Goal: Task Accomplishment & Management: Use online tool/utility

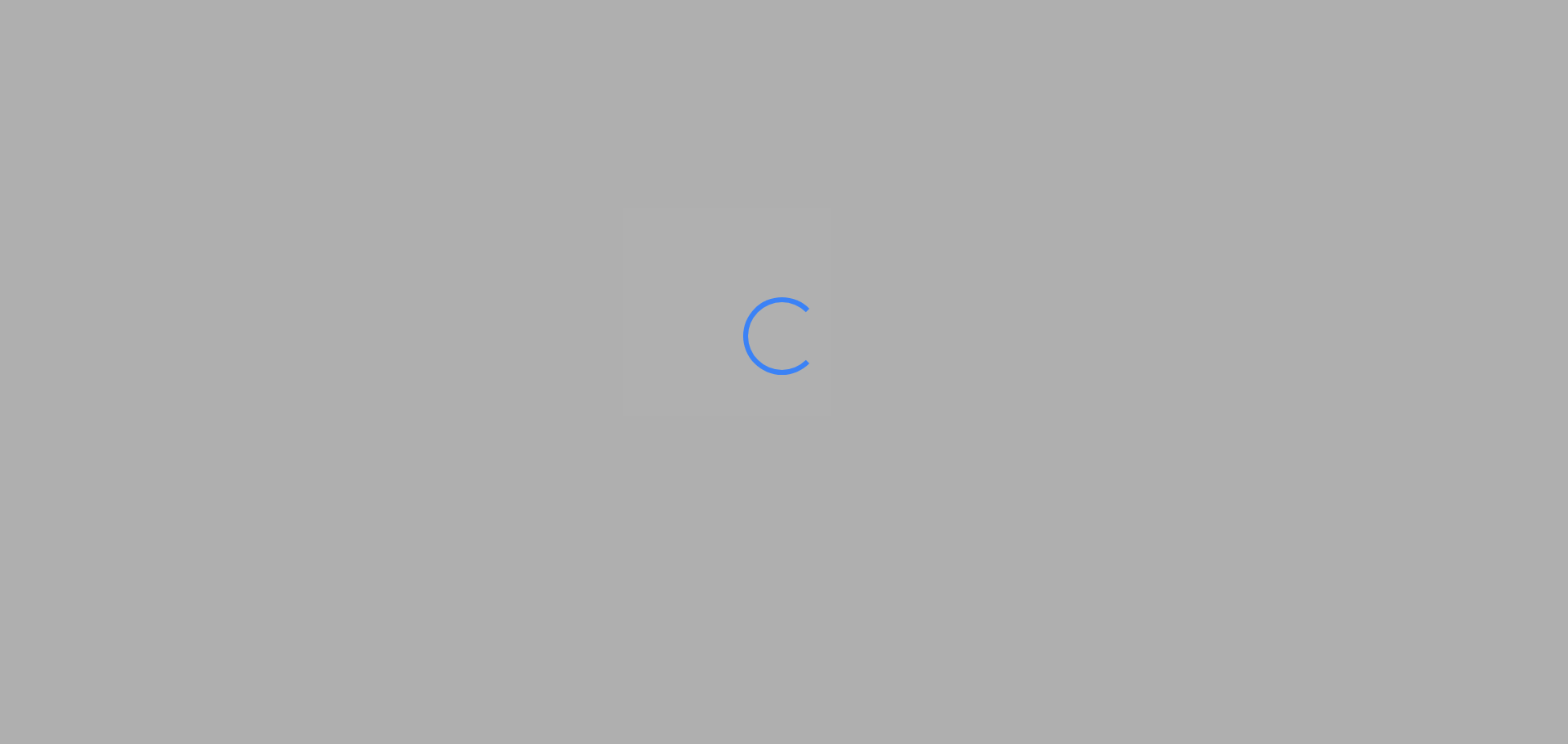
click at [1413, 333] on ms-splash-screen at bounding box center [784, 372] width 1568 height 744
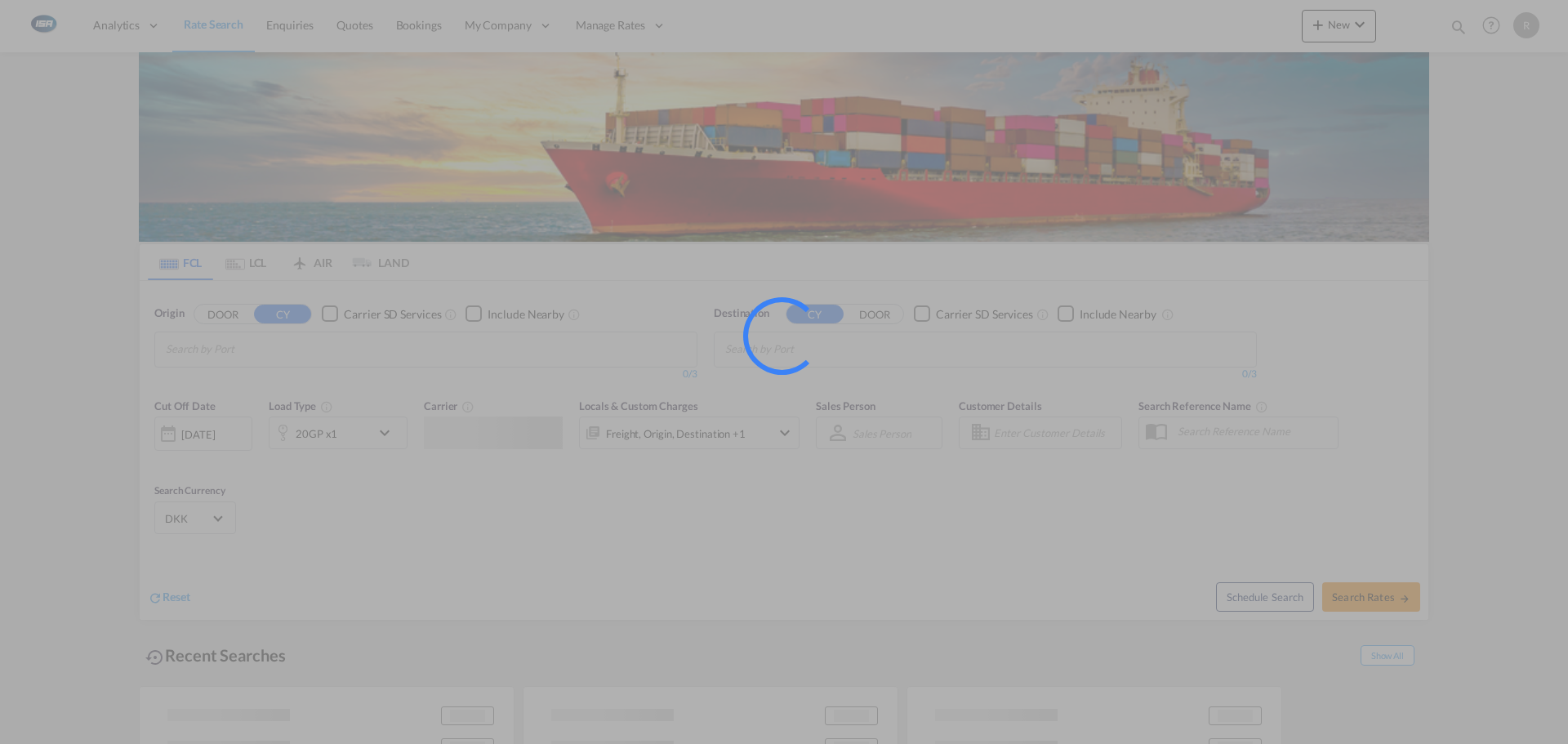
click at [1485, 240] on ms-splash-screen at bounding box center [784, 372] width 1568 height 744
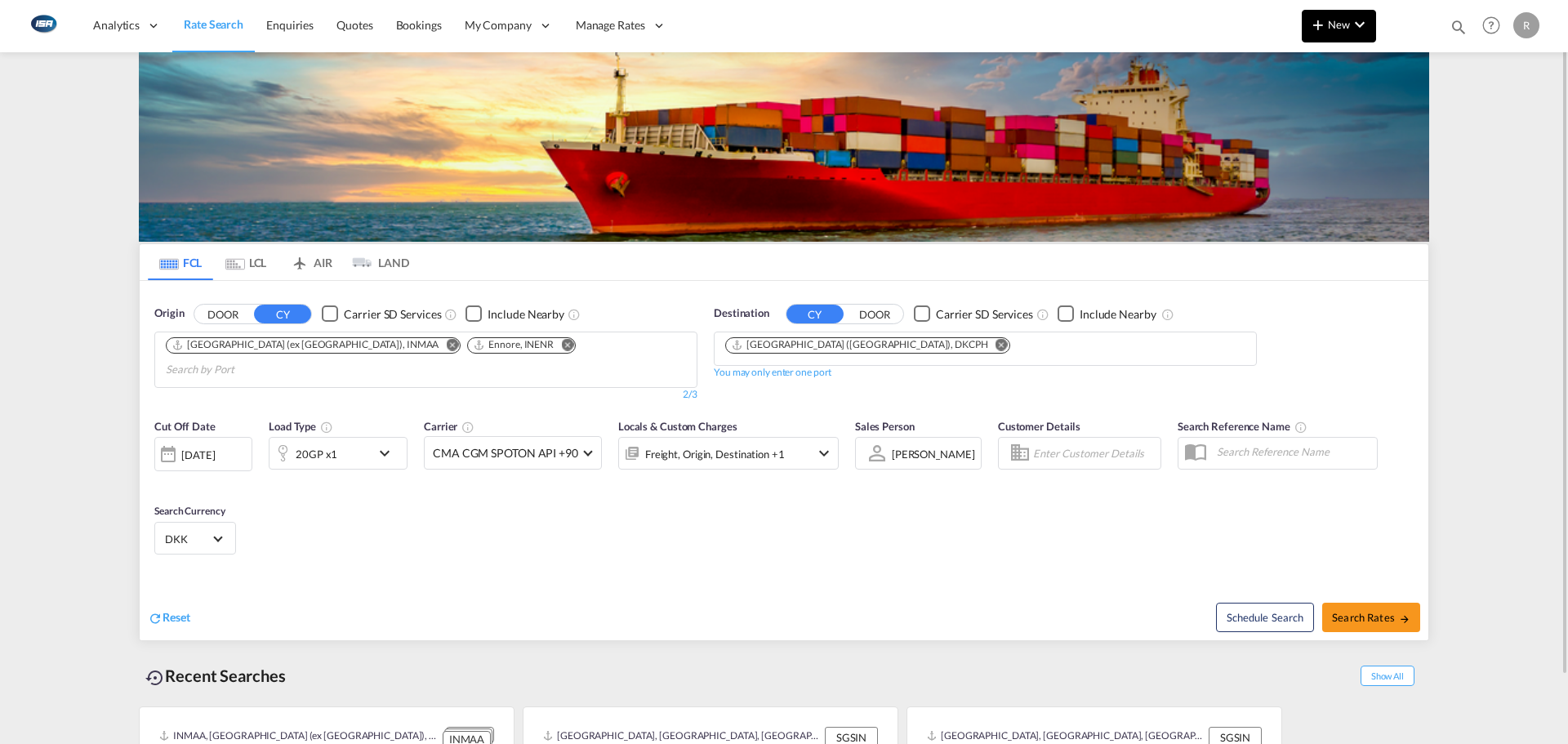
click at [1348, 10] on button "New" at bounding box center [1339, 26] width 74 height 33
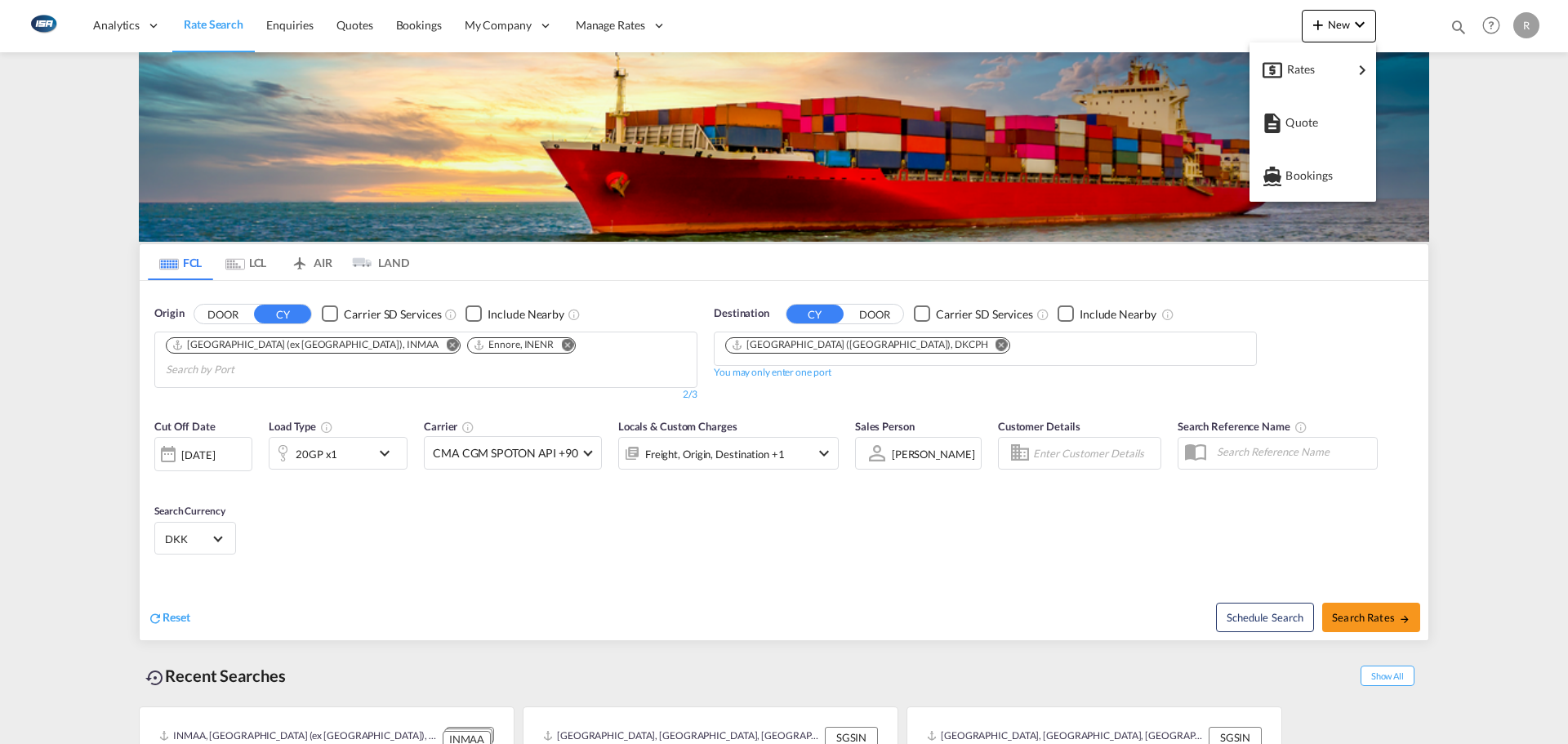
click at [1320, 73] on body "Analytics Reports Dashboard Rate Search Enquiries Quotes Bookings" at bounding box center [784, 372] width 1568 height 744
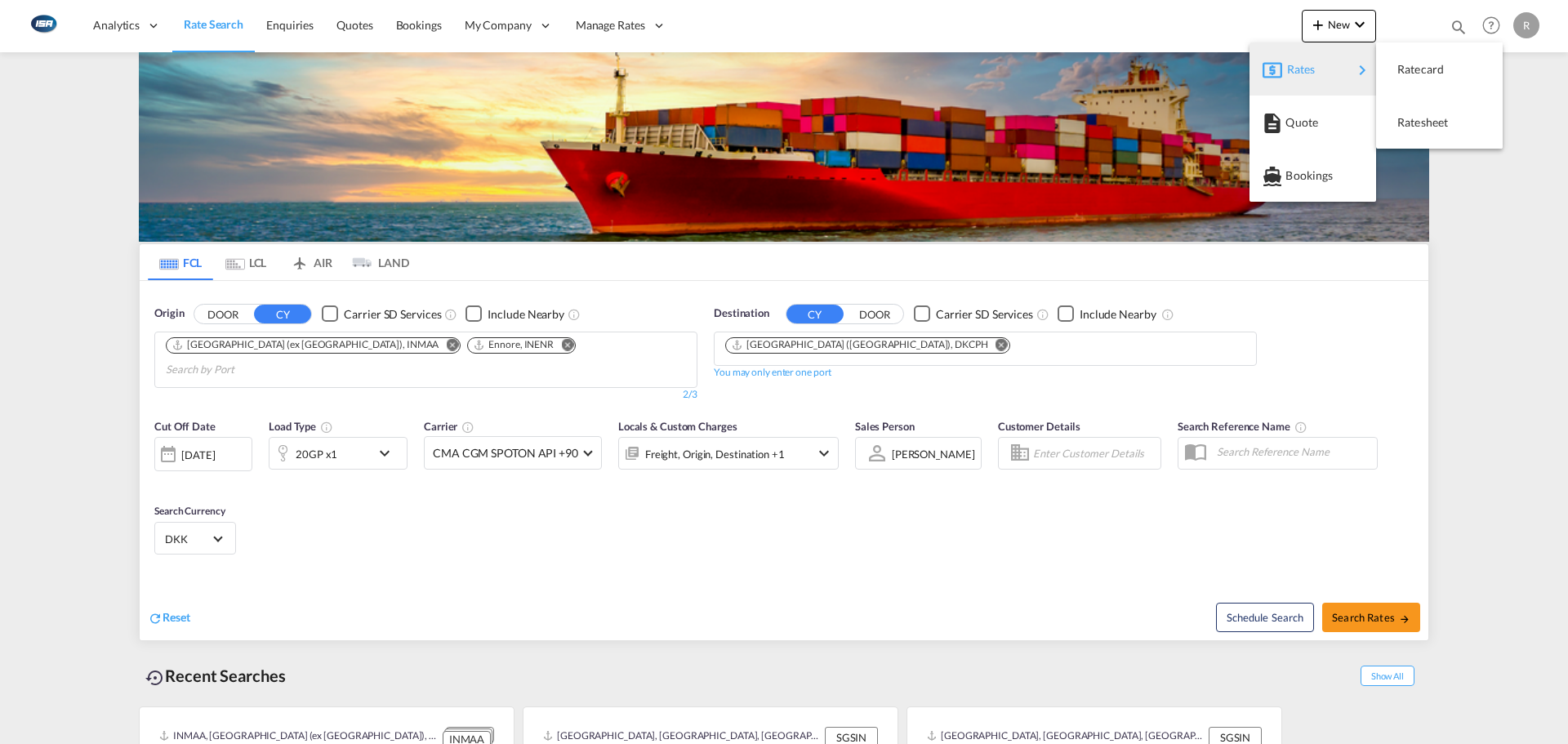
click at [1424, 131] on div "Ratesheet" at bounding box center [1428, 122] width 60 height 40
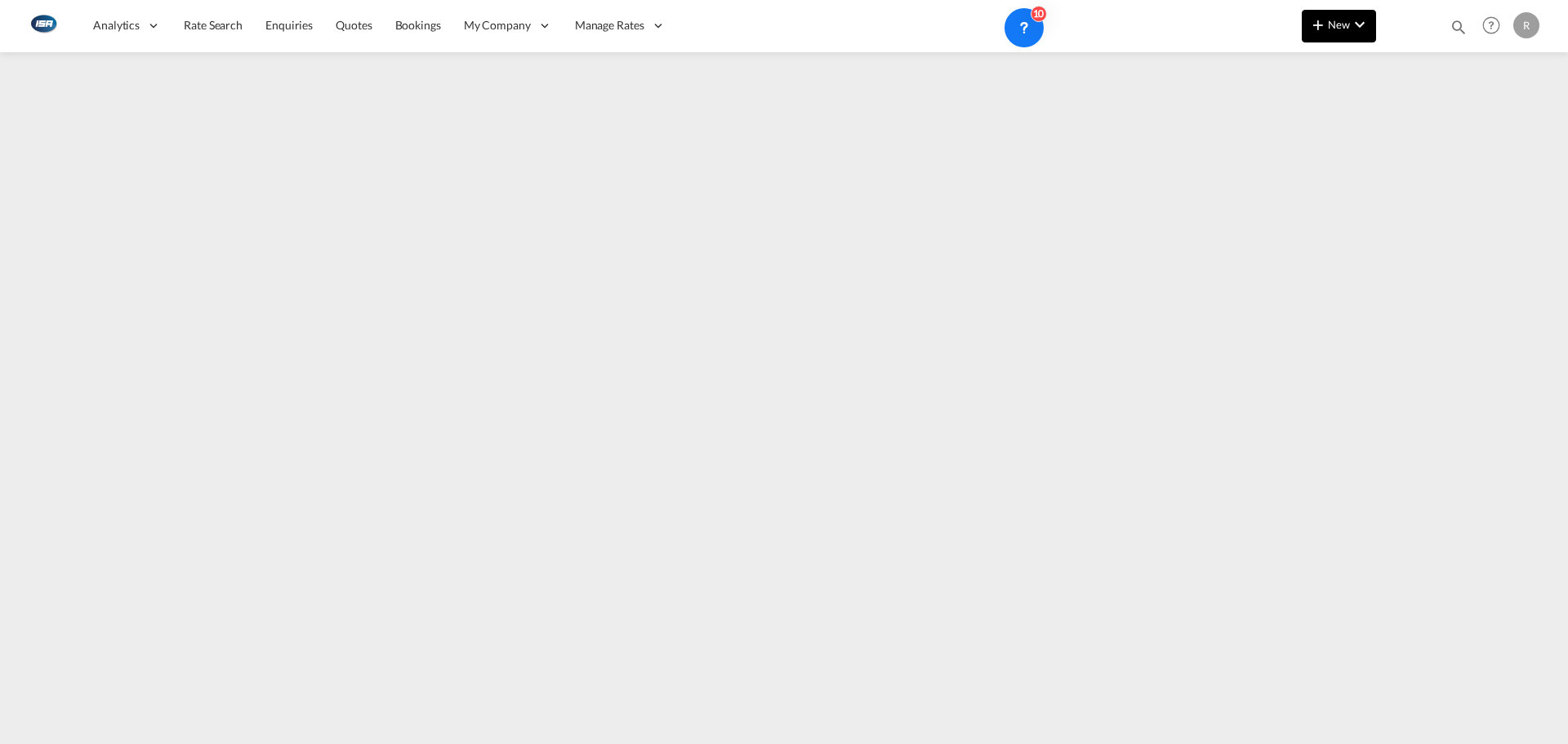
click at [1357, 35] on button "New" at bounding box center [1339, 26] width 74 height 33
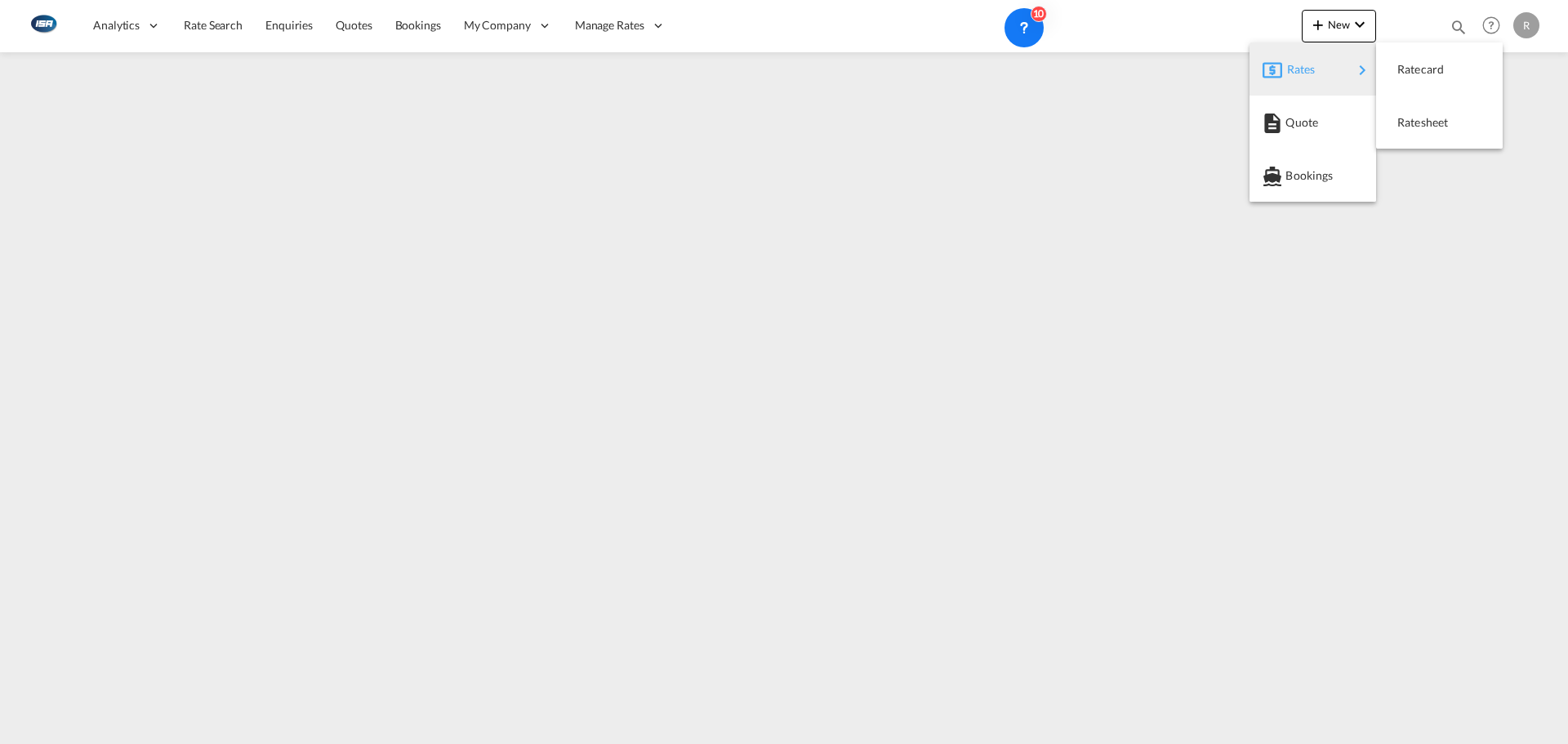
click at [1303, 66] on span "Rates" at bounding box center [1297, 70] width 20 height 33
click at [1415, 121] on span "Ratesheet" at bounding box center [1406, 122] width 18 height 33
